Goal: Task Accomplishment & Management: Complete application form

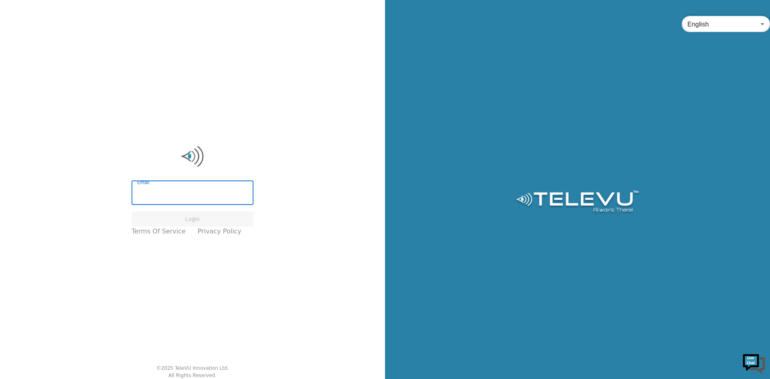
click at [209, 196] on input "Email" at bounding box center [193, 193] width 122 height 22
type input "priya.ghanta@tbh.net"
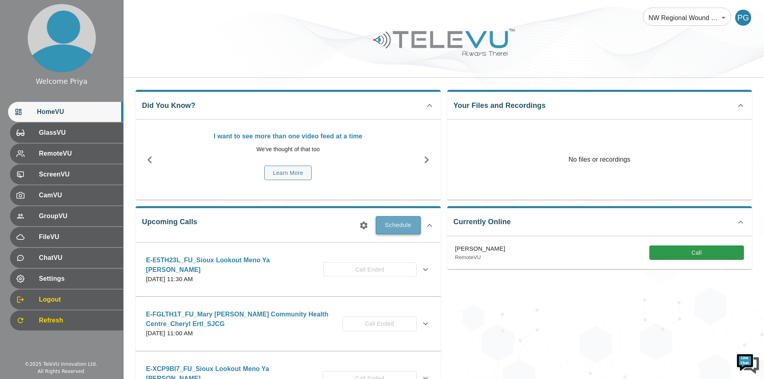
click at [398, 224] on button "Schedule" at bounding box center [398, 225] width 45 height 18
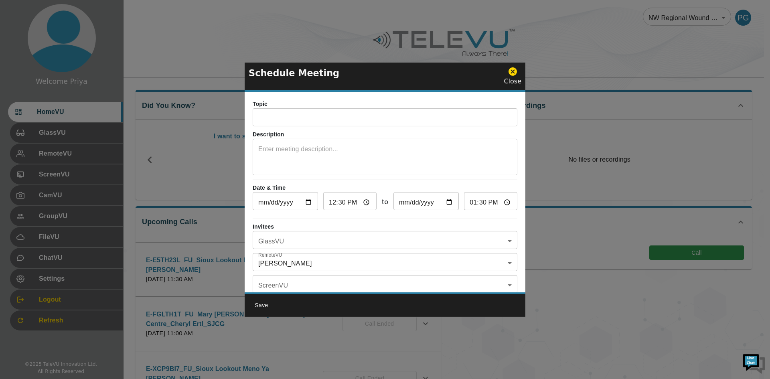
click at [306, 120] on input "text" at bounding box center [385, 118] width 265 height 16
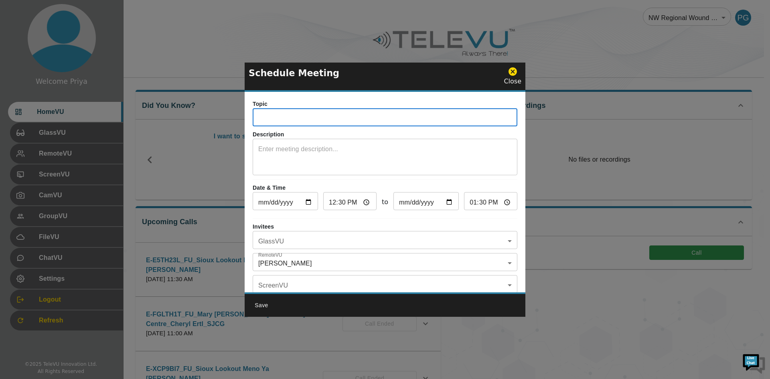
click at [277, 152] on textarea at bounding box center [384, 158] width 253 height 28
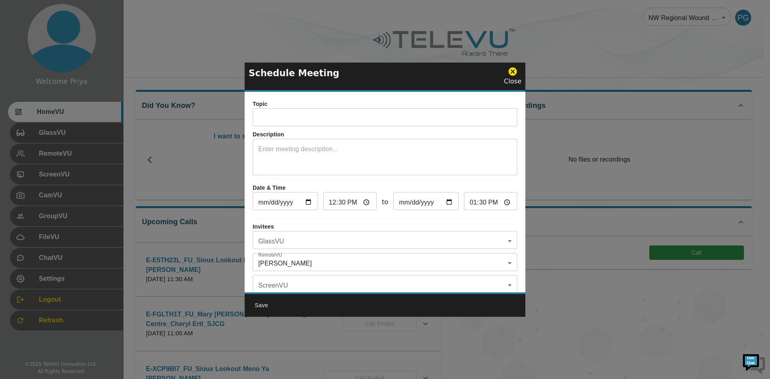
click at [300, 152] on textarea at bounding box center [384, 158] width 253 height 28
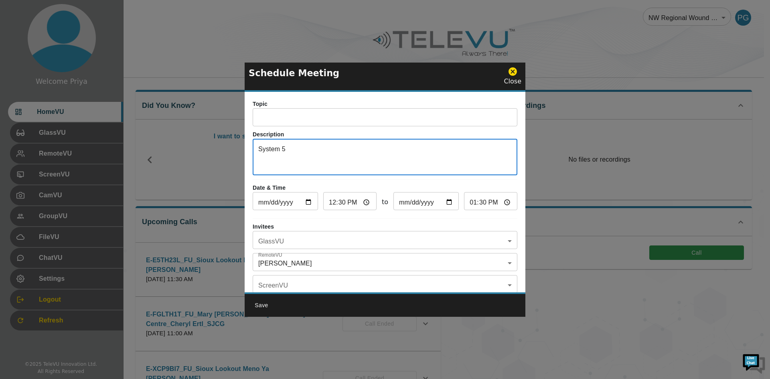
type textarea "System 5"
click at [291, 117] on input "text" at bounding box center [385, 118] width 265 height 16
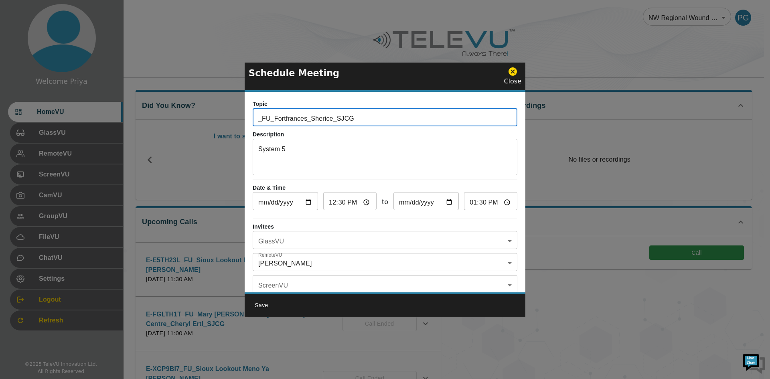
type input "_FU_Fortfrances_Sherice_SJCG"
click at [310, 202] on input "2025-10-14" at bounding box center [285, 202] width 65 height 16
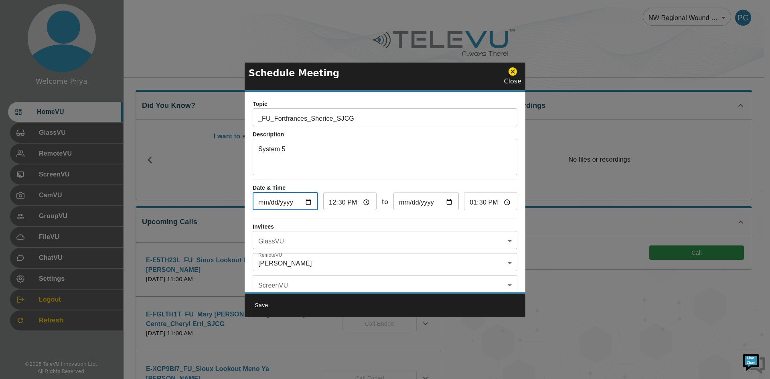
type input "2025-11-14"
type input "2025-11-25"
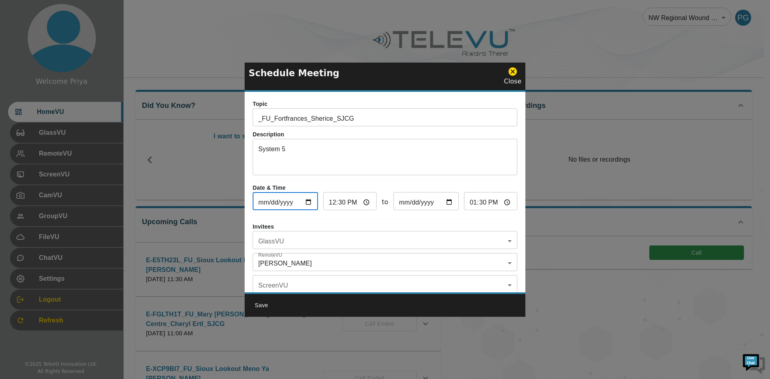
click at [364, 201] on input "12:30" at bounding box center [349, 202] width 53 height 16
type input "14:30"
type input "15:30"
type input "14:30"
click at [437, 220] on div "Topic _FU_Fortfrances_Sherice_SJCG ​ Description System 5 x ​ Date & Time 2025-…" at bounding box center [385, 192] width 281 height 201
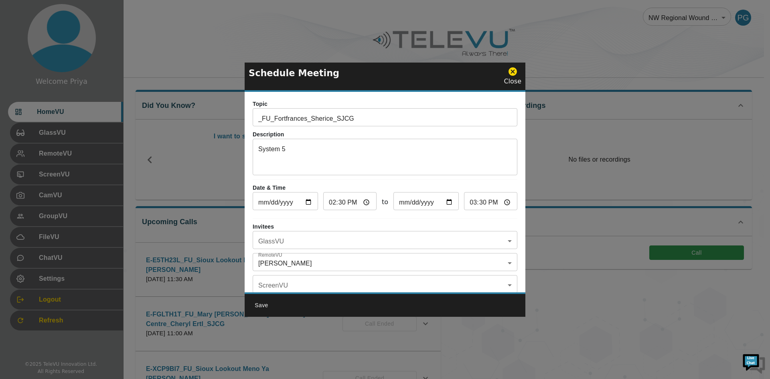
click at [286, 239] on body "Welcome Priya HomeVU GlassVU RemoteVU ScreenVU CamVU GroupVU FileVU ChatVU Sett…" at bounding box center [385, 260] width 770 height 521
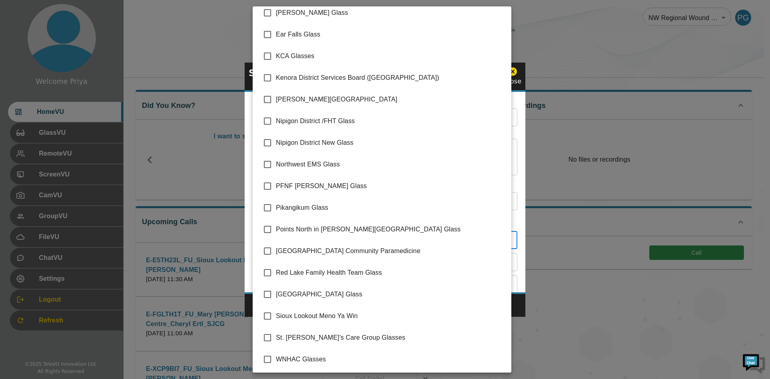
scroll to position [117, 0]
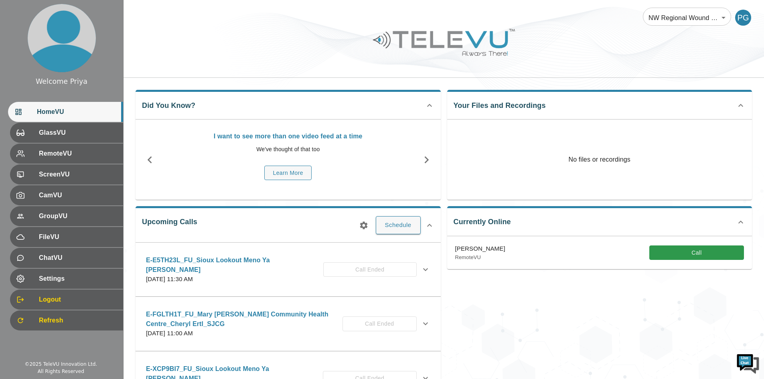
click at [364, 223] on icon "button" at bounding box center [364, 225] width 8 height 8
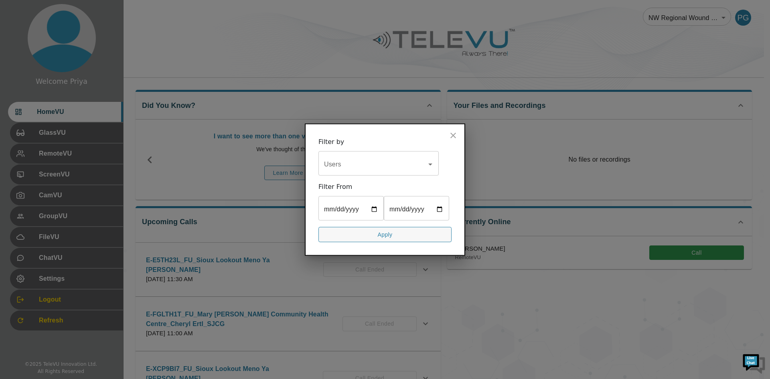
click at [419, 164] on input "Users" at bounding box center [372, 163] width 101 height 15
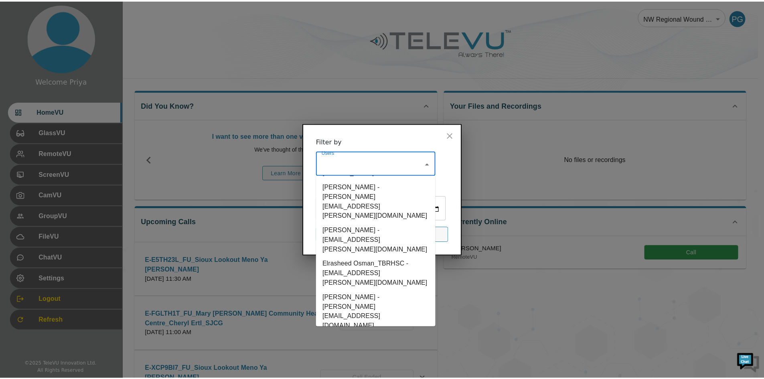
scroll to position [1079, 0]
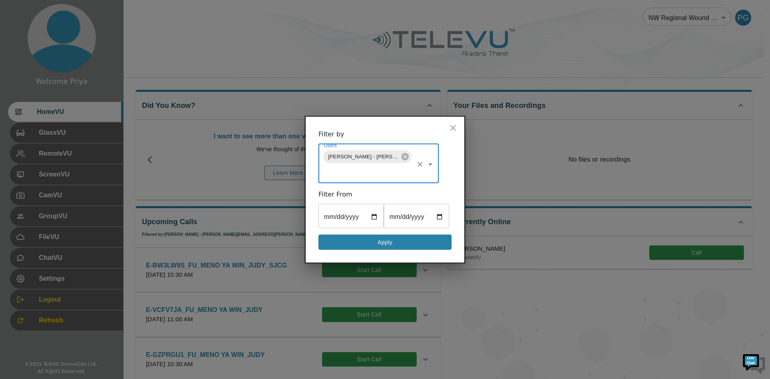
click at [381, 245] on button "Apply" at bounding box center [384, 242] width 133 height 16
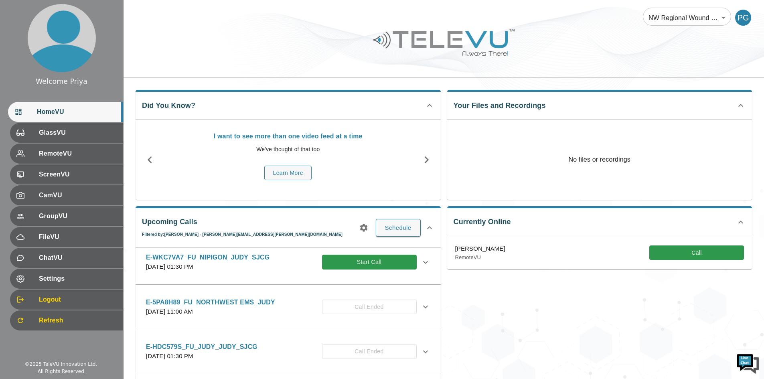
scroll to position [281, 0]
